Goal: Transaction & Acquisition: Purchase product/service

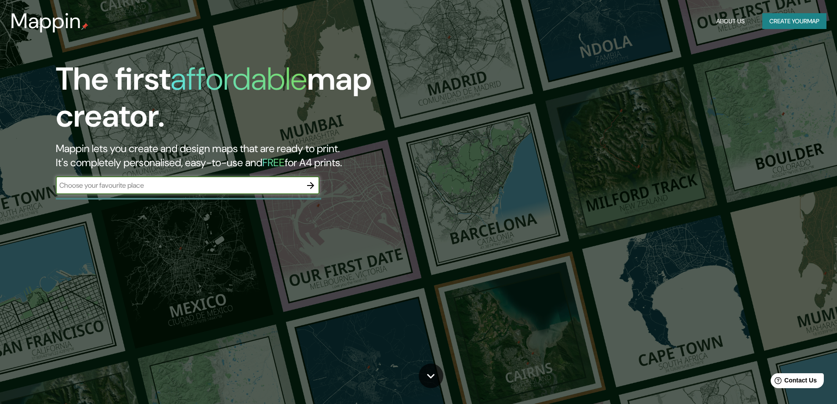
click at [205, 193] on div "​" at bounding box center [188, 186] width 264 height 18
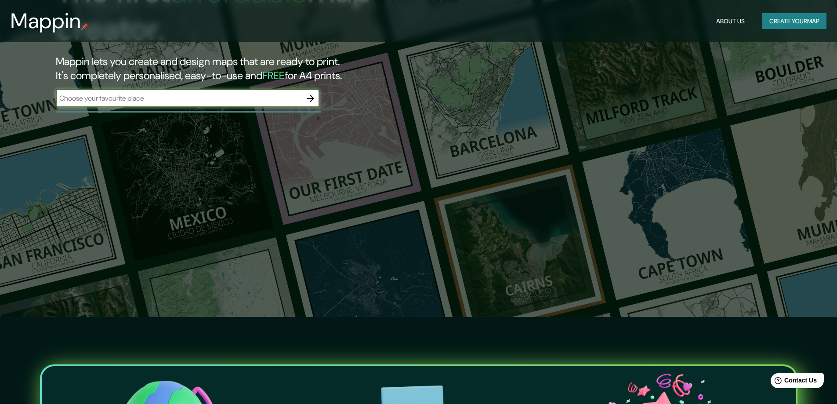
scroll to position [44, 0]
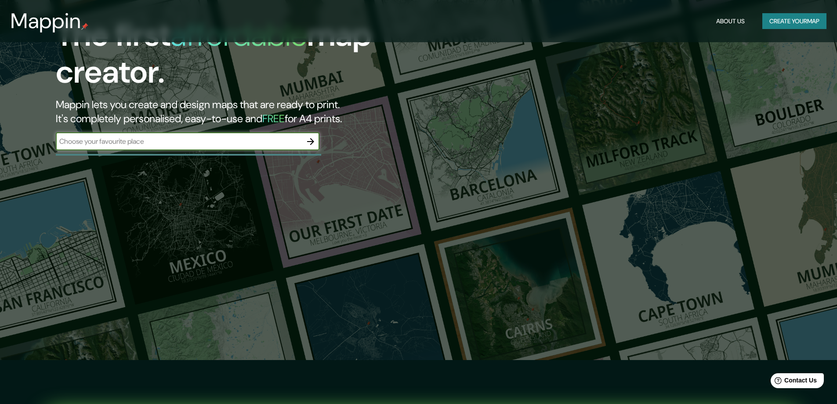
click at [198, 143] on input "text" at bounding box center [179, 141] width 246 height 10
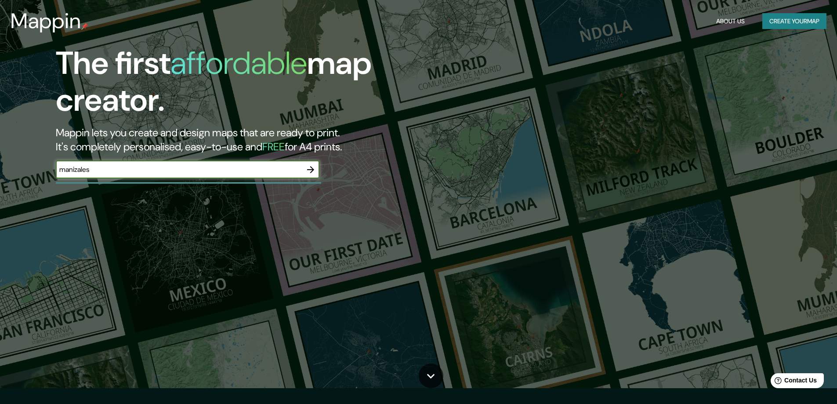
scroll to position [0, 0]
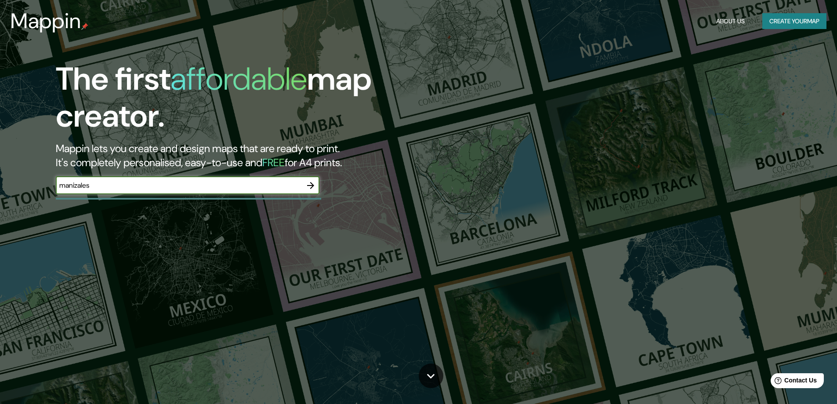
click at [135, 185] on input "manizales" at bounding box center [179, 185] width 246 height 10
type input "manizales"
click at [311, 183] on icon "button" at bounding box center [310, 185] width 7 height 7
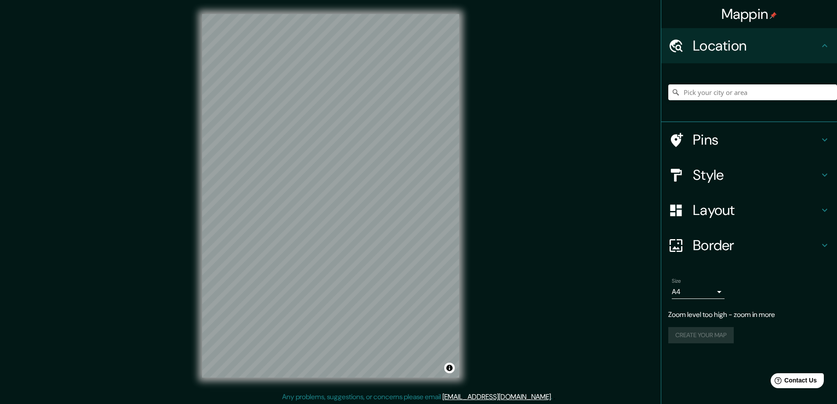
click at [503, 155] on div "Mappin Location Pins Style Layout Border Choose a border. Hint : you can make l…" at bounding box center [418, 203] width 837 height 406
click at [492, 160] on div "Mappin Location Pins Style Layout Border Choose a border. Hint : you can make l…" at bounding box center [418, 203] width 837 height 406
click at [720, 288] on body "Mappin Location Pins Style Layout Border Choose a border. Hint : you can make l…" at bounding box center [418, 202] width 837 height 404
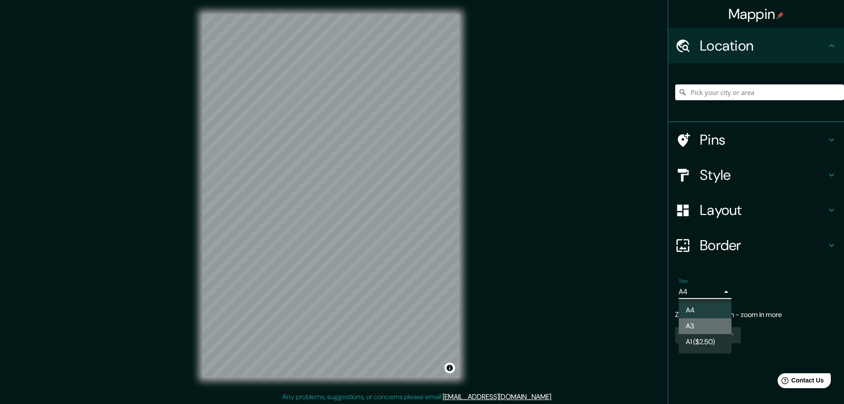
click at [705, 325] on li "A3" at bounding box center [705, 326] width 53 height 16
type input "a4"
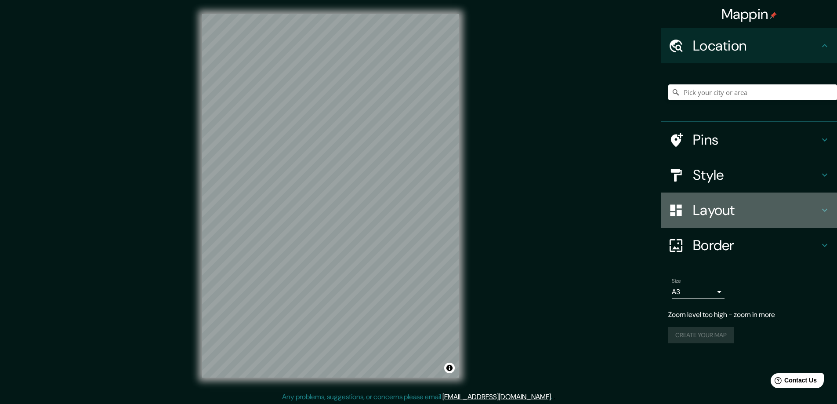
click at [822, 206] on icon at bounding box center [825, 210] width 11 height 11
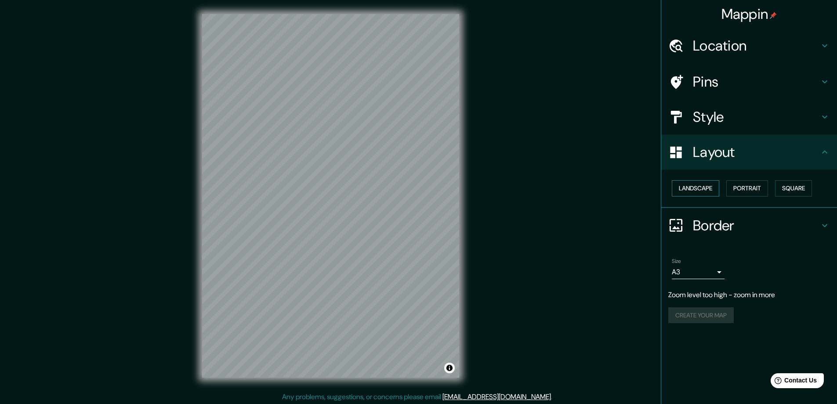
click at [712, 190] on button "Landscape" at bounding box center [695, 188] width 47 height 16
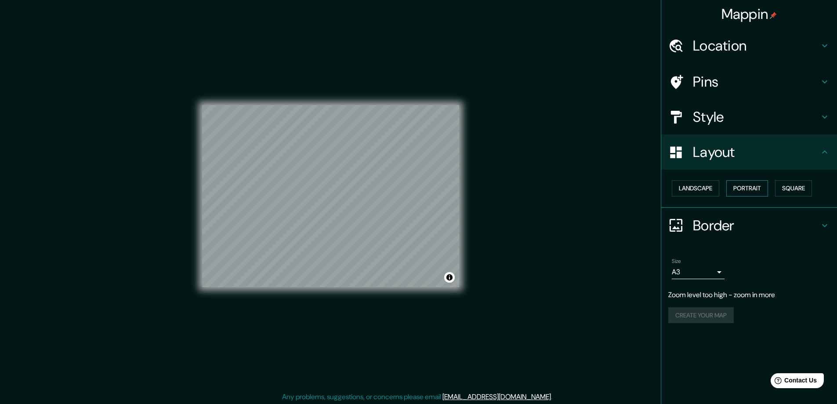
click at [746, 190] on button "Portrait" at bounding box center [748, 188] width 42 height 16
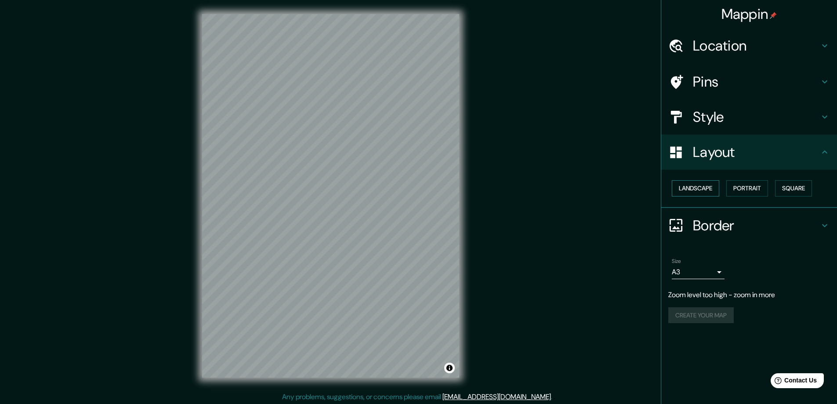
click at [705, 189] on button "Landscape" at bounding box center [695, 188] width 47 height 16
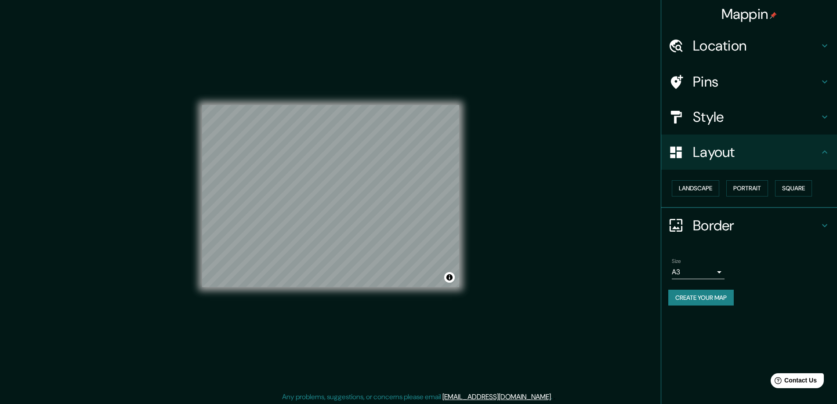
click at [714, 223] on h4 "Border" at bounding box center [756, 226] width 127 height 18
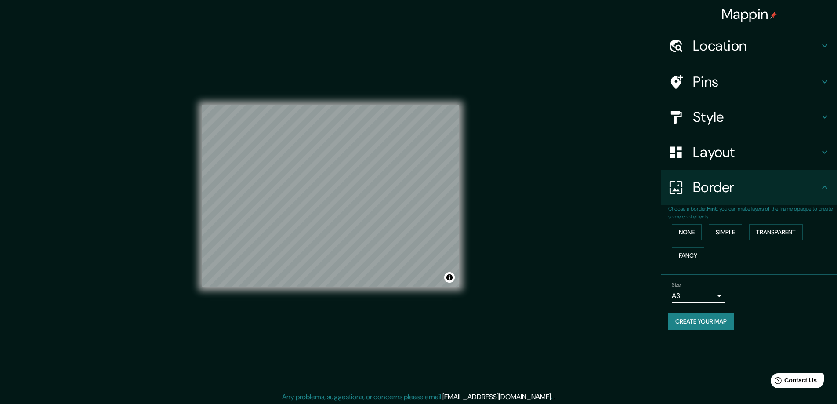
click at [732, 194] on h4 "Border" at bounding box center [756, 187] width 127 height 18
click at [726, 113] on h4 "Style" at bounding box center [756, 117] width 127 height 18
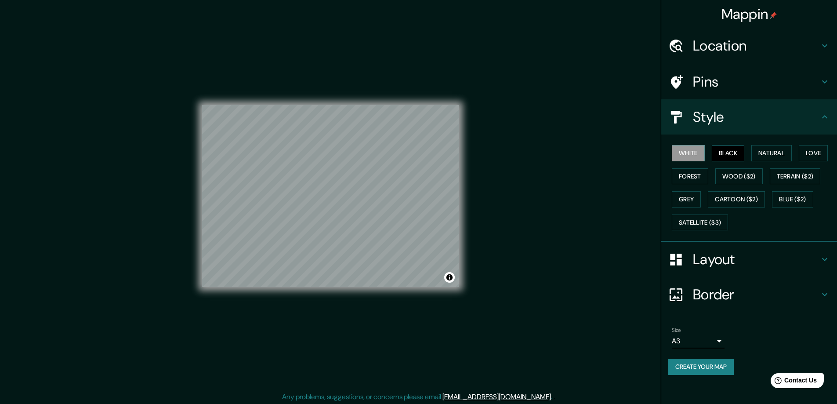
click at [732, 149] on button "Black" at bounding box center [728, 153] width 33 height 16
click at [775, 153] on button "Natural" at bounding box center [772, 153] width 40 height 16
click at [819, 156] on button "Love" at bounding box center [813, 153] width 29 height 16
click at [687, 177] on button "Forest" at bounding box center [690, 176] width 36 height 16
click at [737, 177] on button "Wood ($2)" at bounding box center [739, 176] width 47 height 16
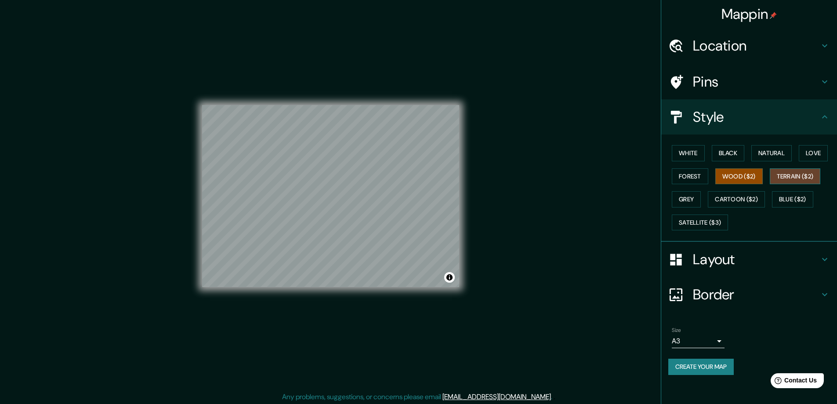
click at [795, 175] on button "Terrain ($2)" at bounding box center [795, 176] width 51 height 16
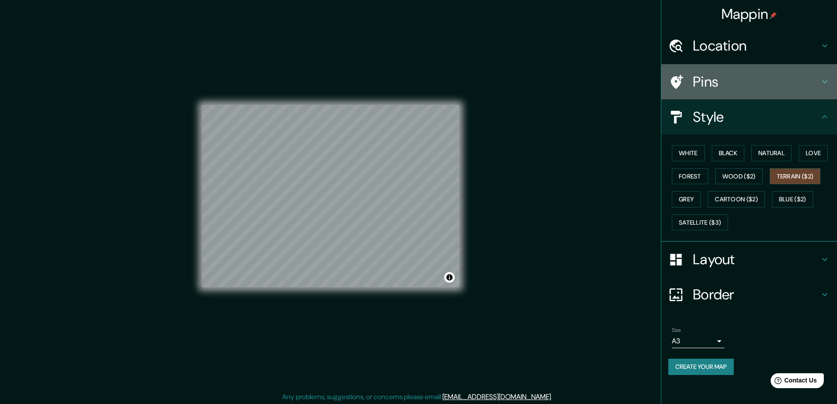
click at [722, 87] on h4 "Pins" at bounding box center [756, 82] width 127 height 18
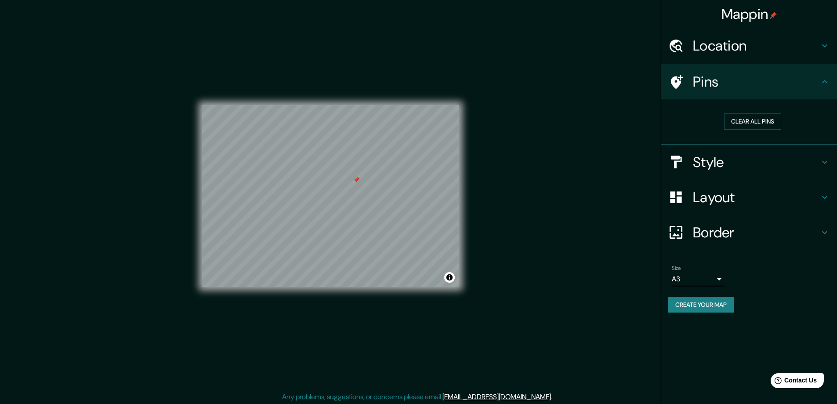
scroll to position [2, 0]
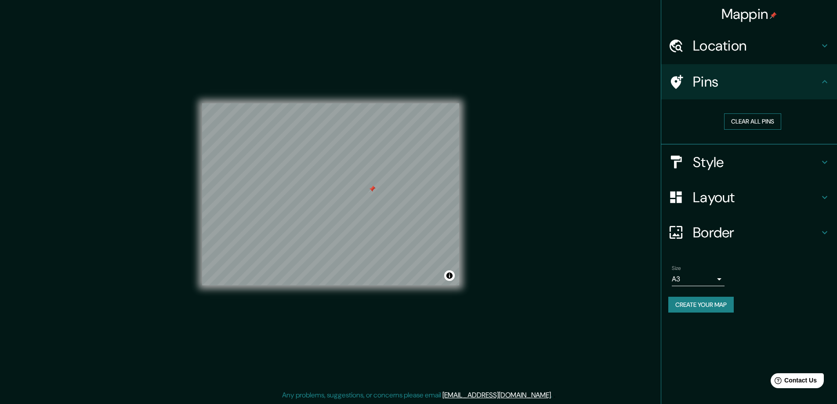
click at [756, 122] on button "Clear all pins" at bounding box center [752, 121] width 57 height 16
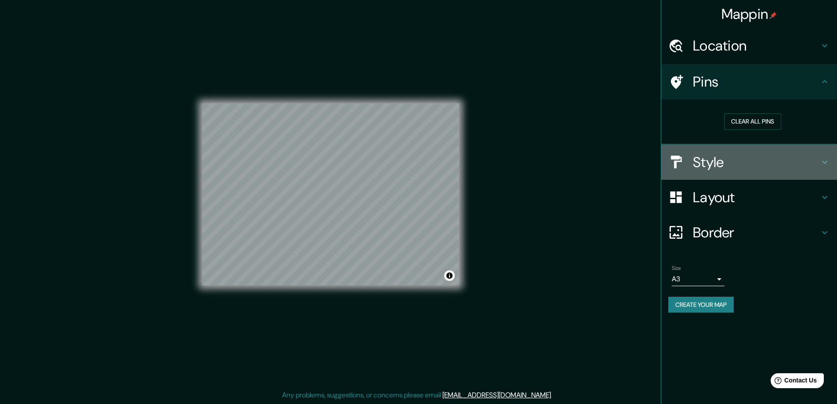
click at [718, 156] on h4 "Style" at bounding box center [756, 162] width 127 height 18
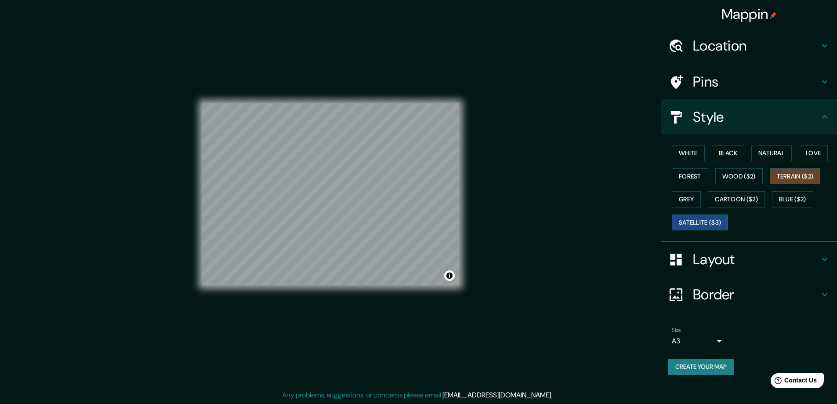
click at [699, 219] on button "Satellite ($3)" at bounding box center [700, 223] width 56 height 16
click at [688, 197] on button "Grey" at bounding box center [686, 199] width 29 height 16
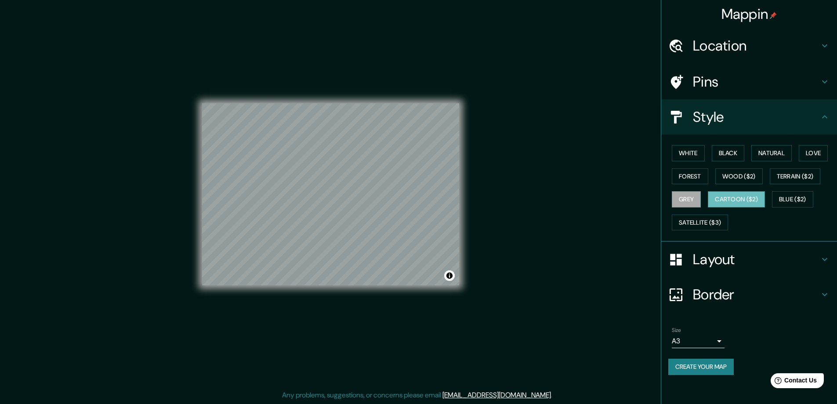
click at [720, 197] on button "Cartoon ($2)" at bounding box center [736, 199] width 57 height 16
click at [799, 199] on button "Blue ($2)" at bounding box center [792, 199] width 41 height 16
click at [814, 152] on button "Love" at bounding box center [813, 153] width 29 height 16
click at [689, 152] on button "White" at bounding box center [688, 153] width 33 height 16
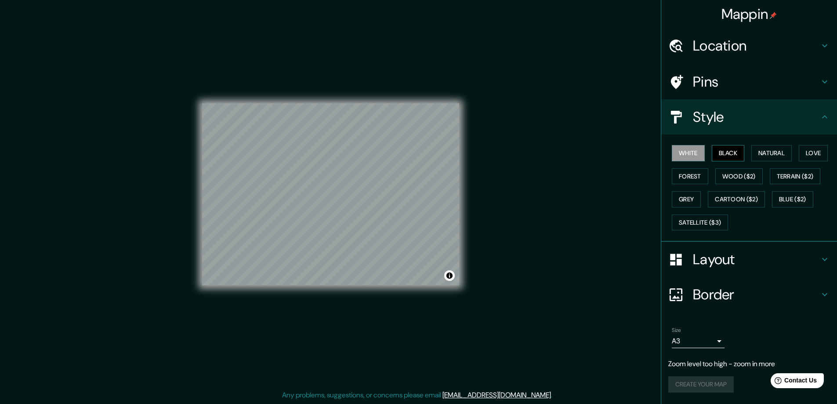
click at [739, 155] on button "Black" at bounding box center [728, 153] width 33 height 16
